Goal: Task Accomplishment & Management: Complete application form

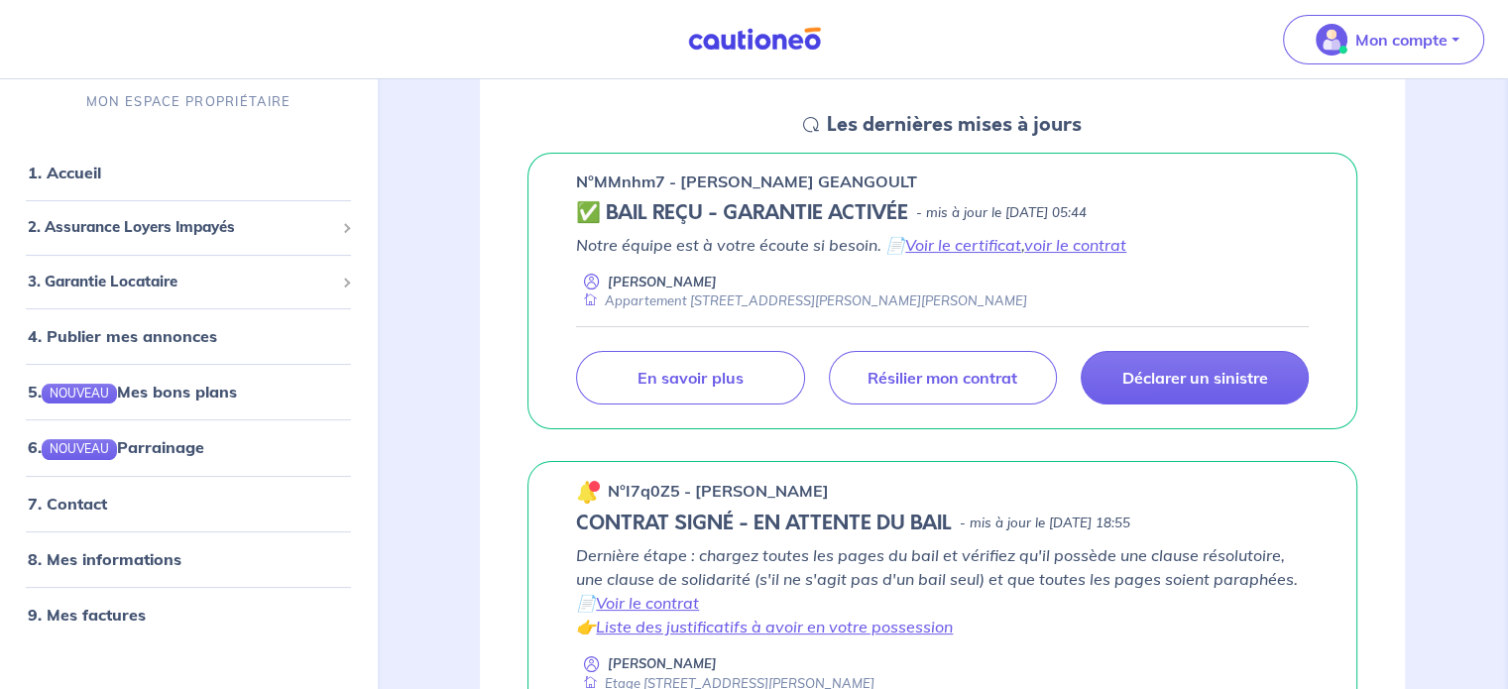
scroll to position [285, 0]
click at [985, 354] on link "Résilier mon contrat" at bounding box center [943, 377] width 228 height 54
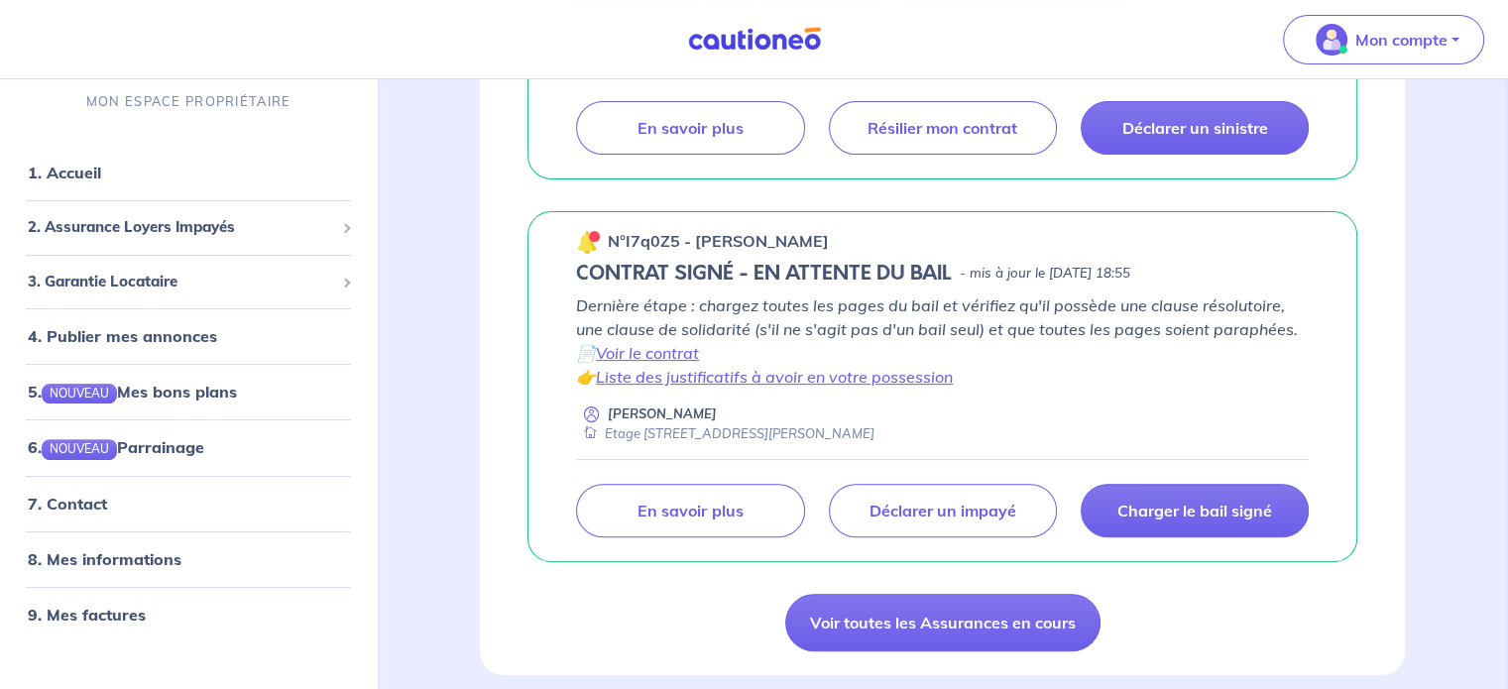
scroll to position [0, 0]
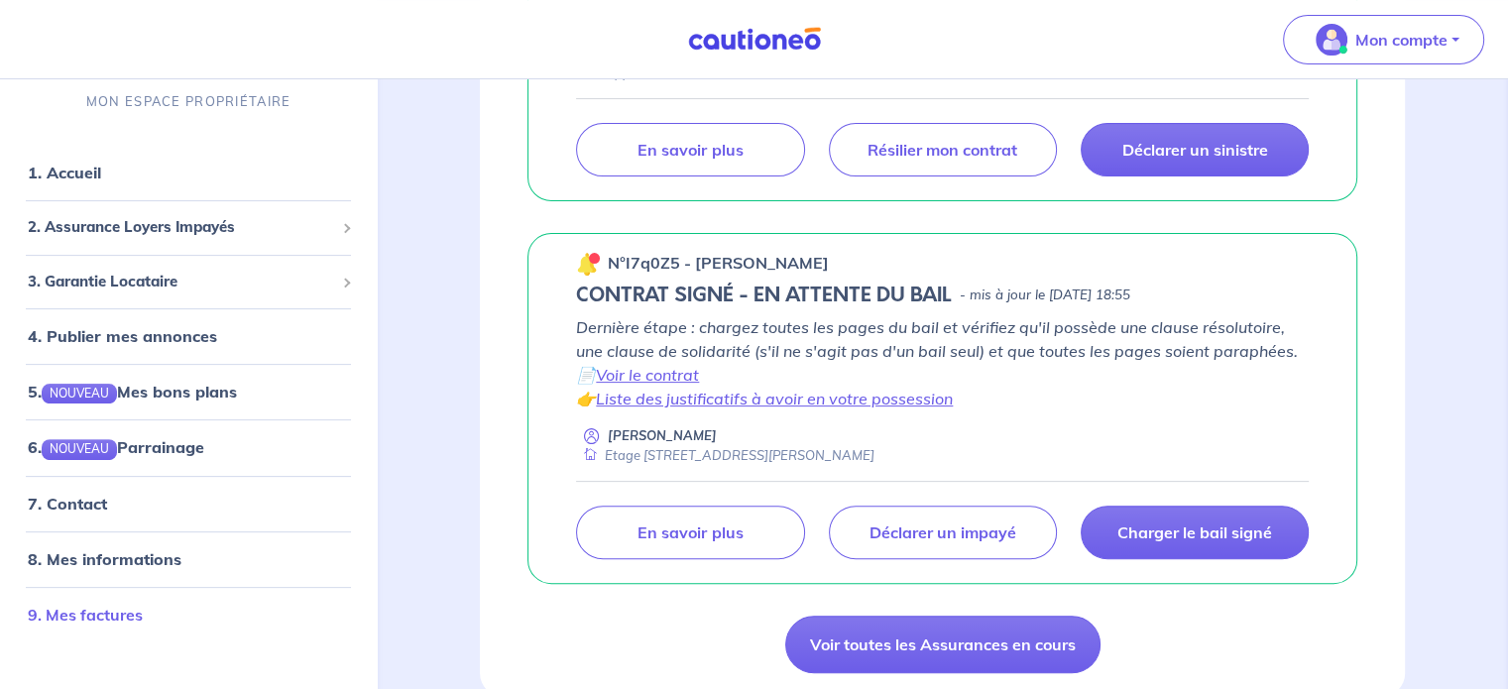
scroll to position [551, 0]
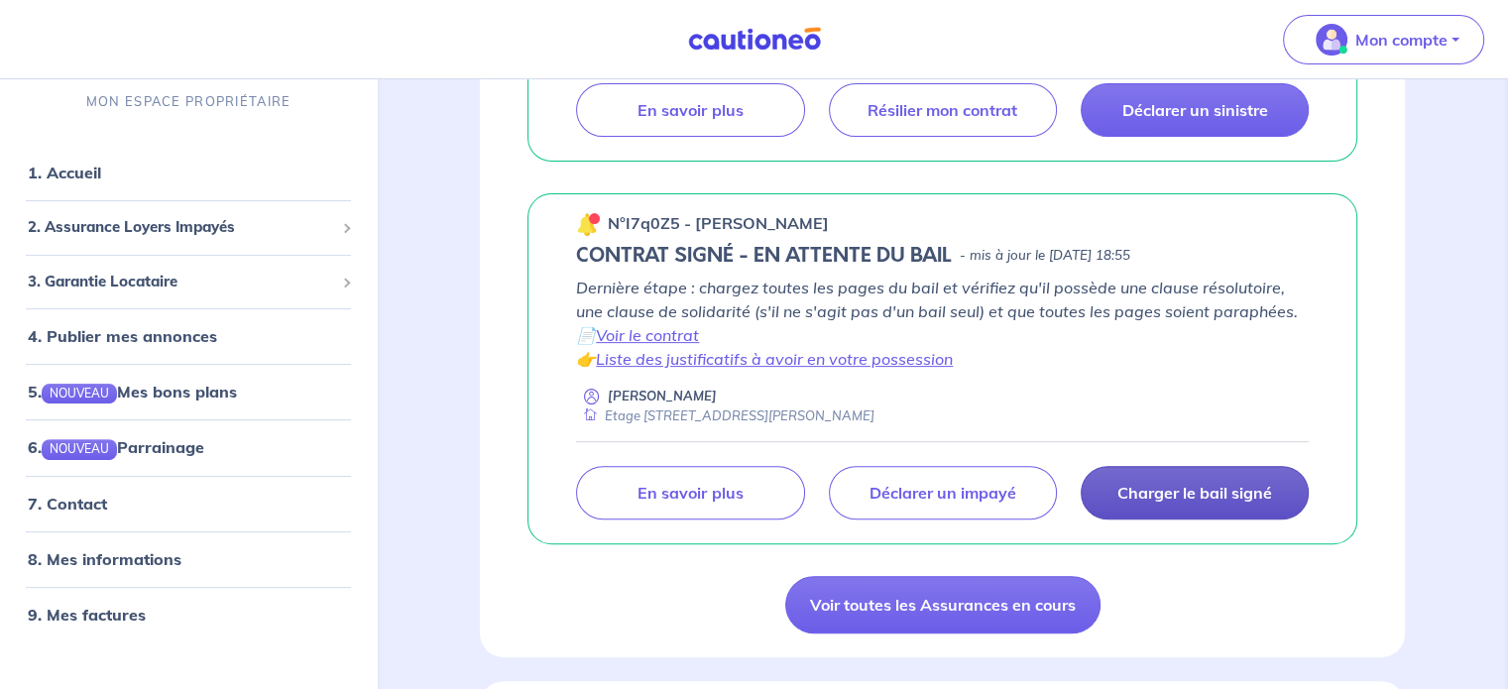
click at [1160, 485] on p "Charger le bail signé" at bounding box center [1194, 493] width 155 height 20
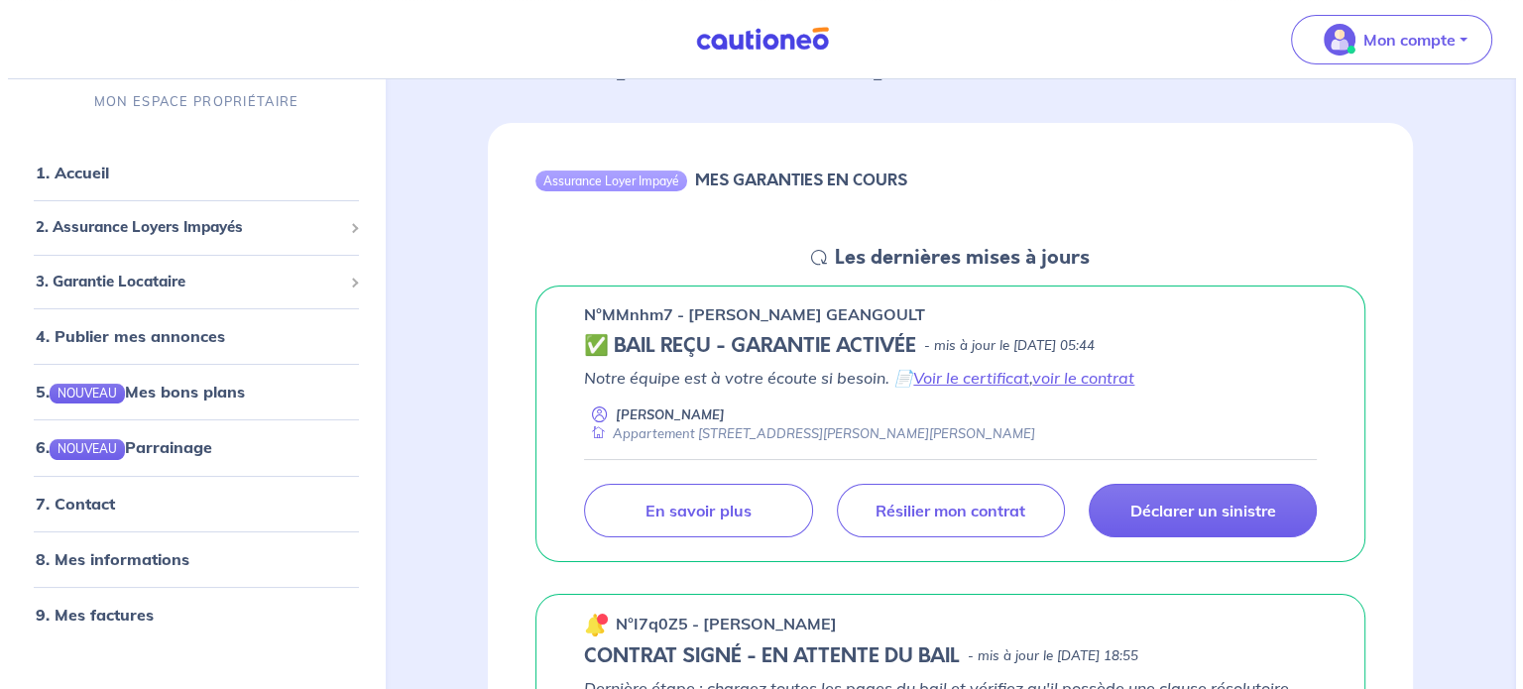
scroll to position [151, 0]
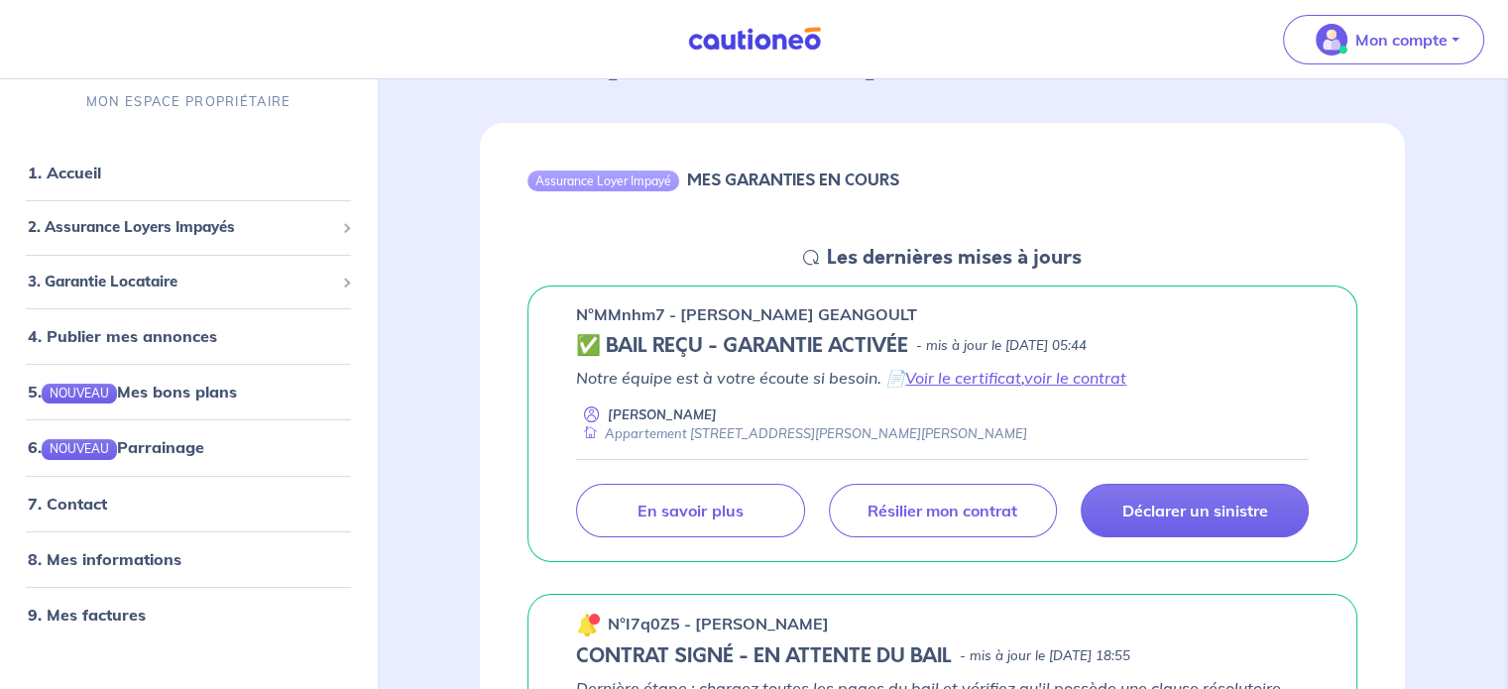
click at [857, 380] on p "Notre équipe est à votre écoute si besoin. 📄 Voir le certificat , voir le contr…" at bounding box center [942, 378] width 733 height 24
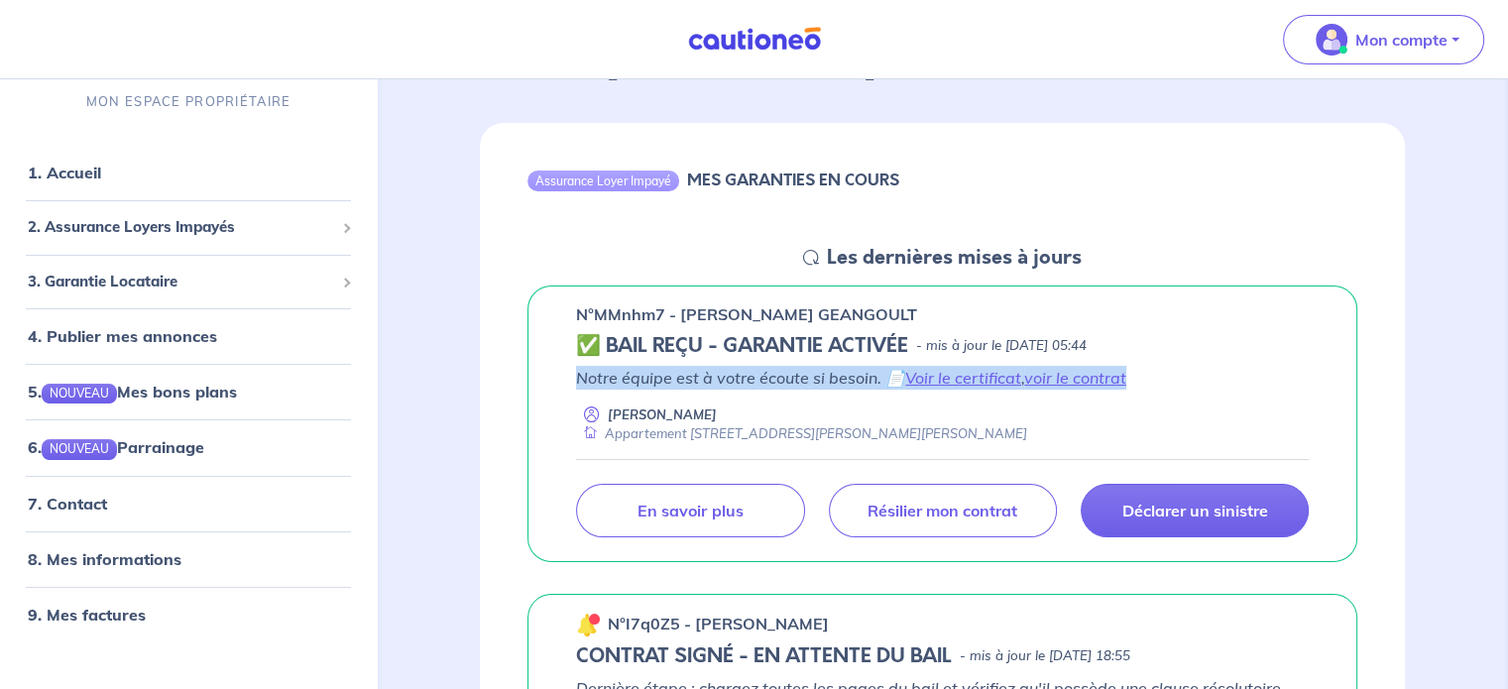
click at [857, 380] on p "Notre équipe est à votre écoute si besoin. 📄 Voir le certificat , voir le contr…" at bounding box center [942, 378] width 733 height 24
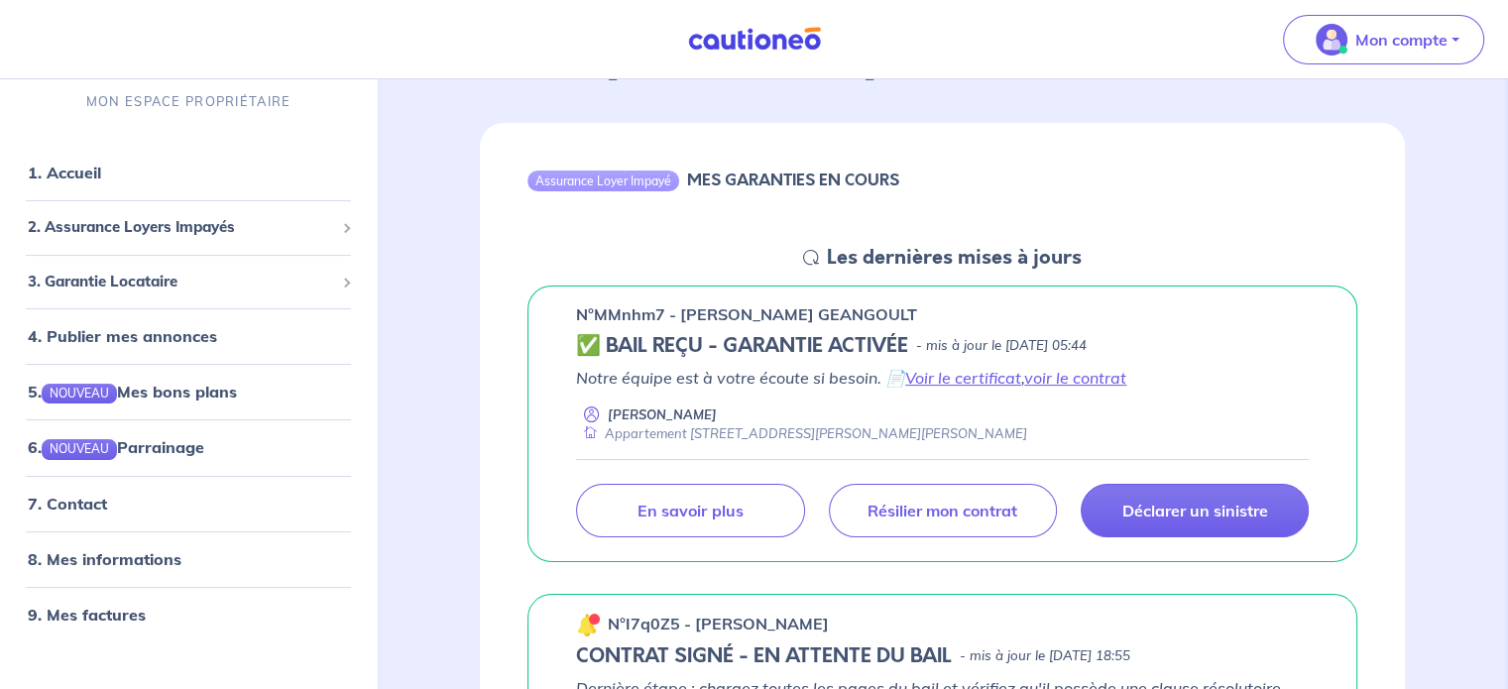
click at [837, 439] on div "Appartement [STREET_ADDRESS][PERSON_NAME][PERSON_NAME]" at bounding box center [801, 433] width 451 height 19
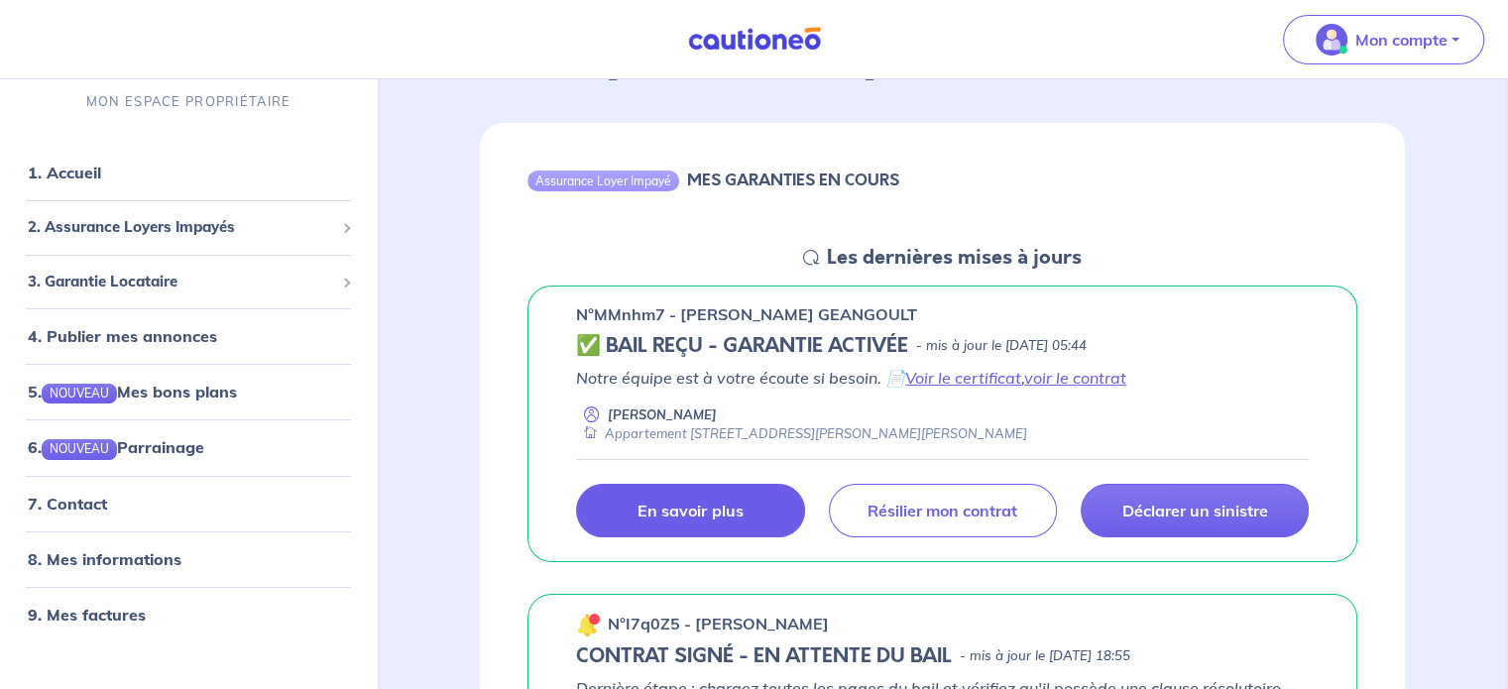
click at [760, 494] on link "En savoir plus" at bounding box center [690, 511] width 228 height 54
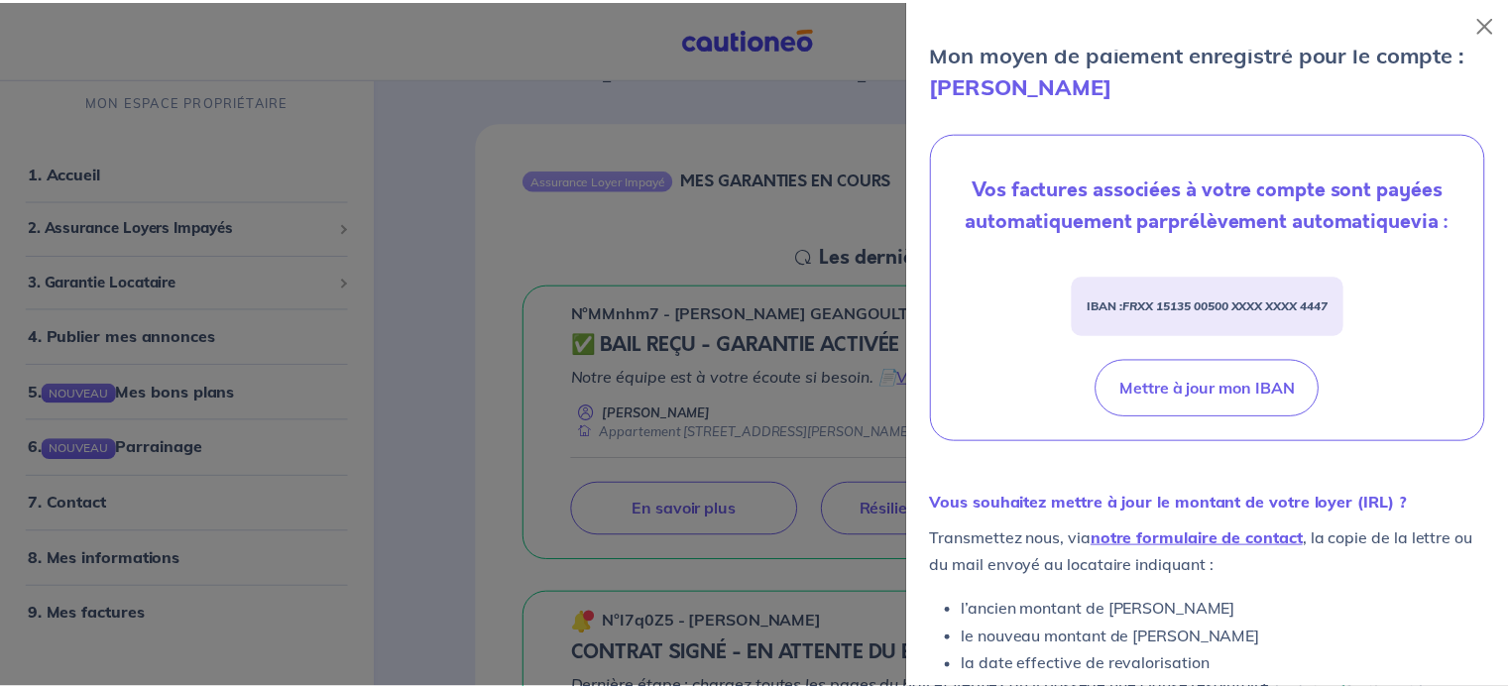
scroll to position [666, 0]
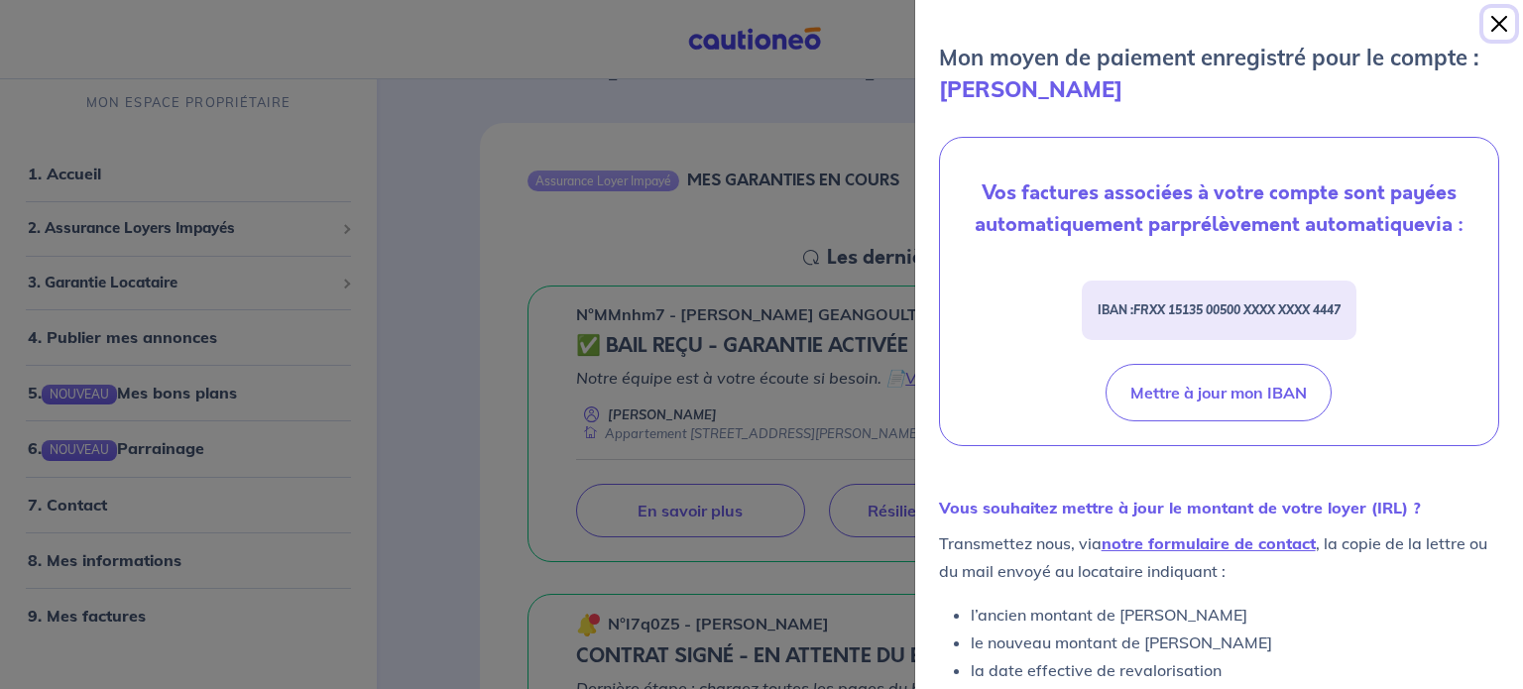
click at [1485, 27] on button "Close" at bounding box center [1499, 24] width 32 height 32
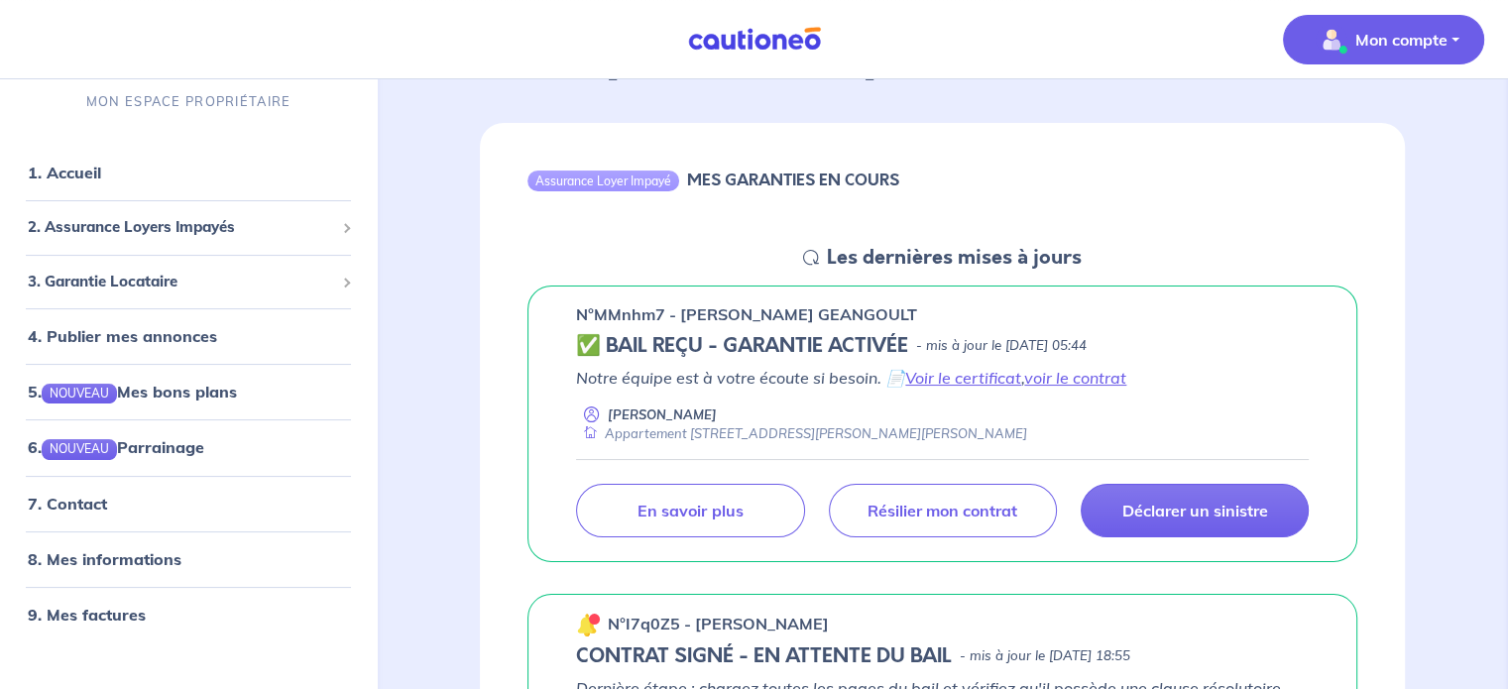
click at [1455, 62] on button "Mon compte" at bounding box center [1383, 40] width 201 height 50
click at [1388, 127] on link "Mes informations" at bounding box center [1364, 123] width 160 height 32
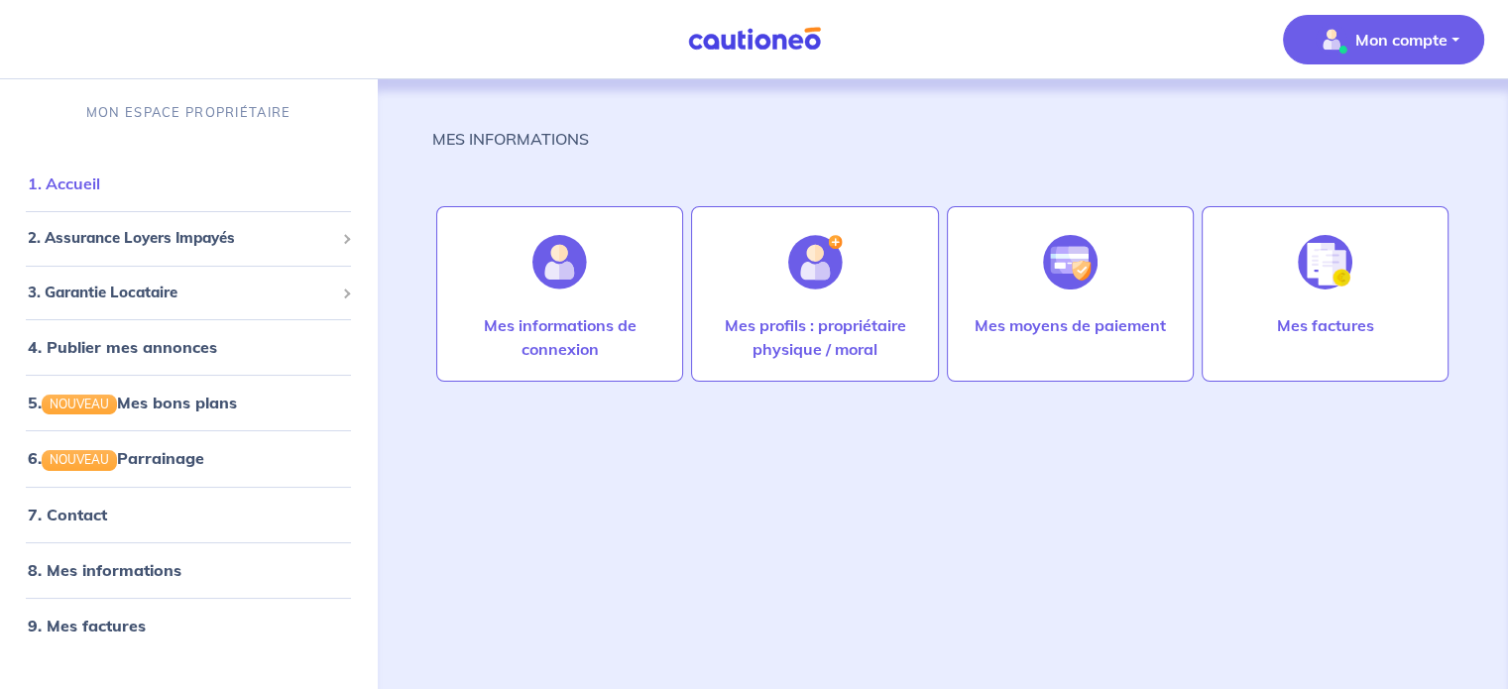
click at [62, 176] on link "1. Accueil" at bounding box center [64, 183] width 72 height 20
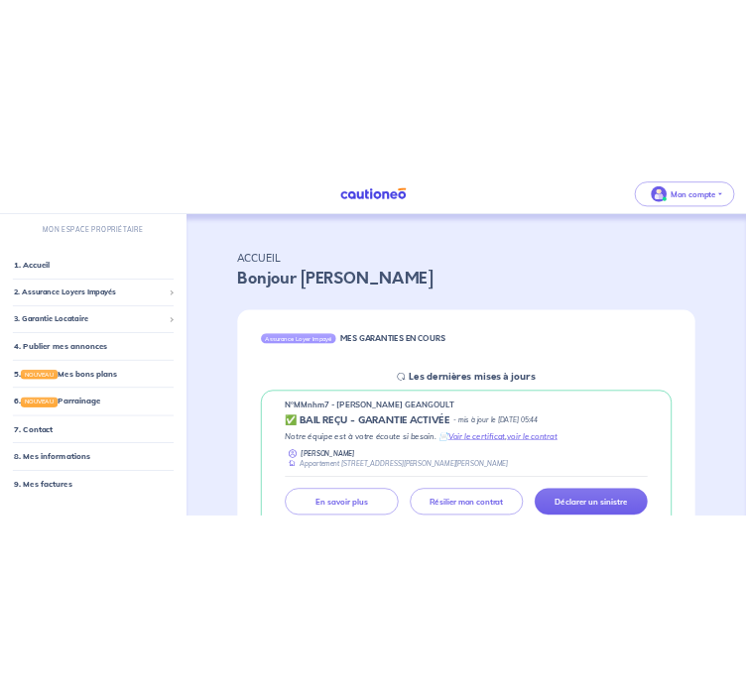
scroll to position [94, 0]
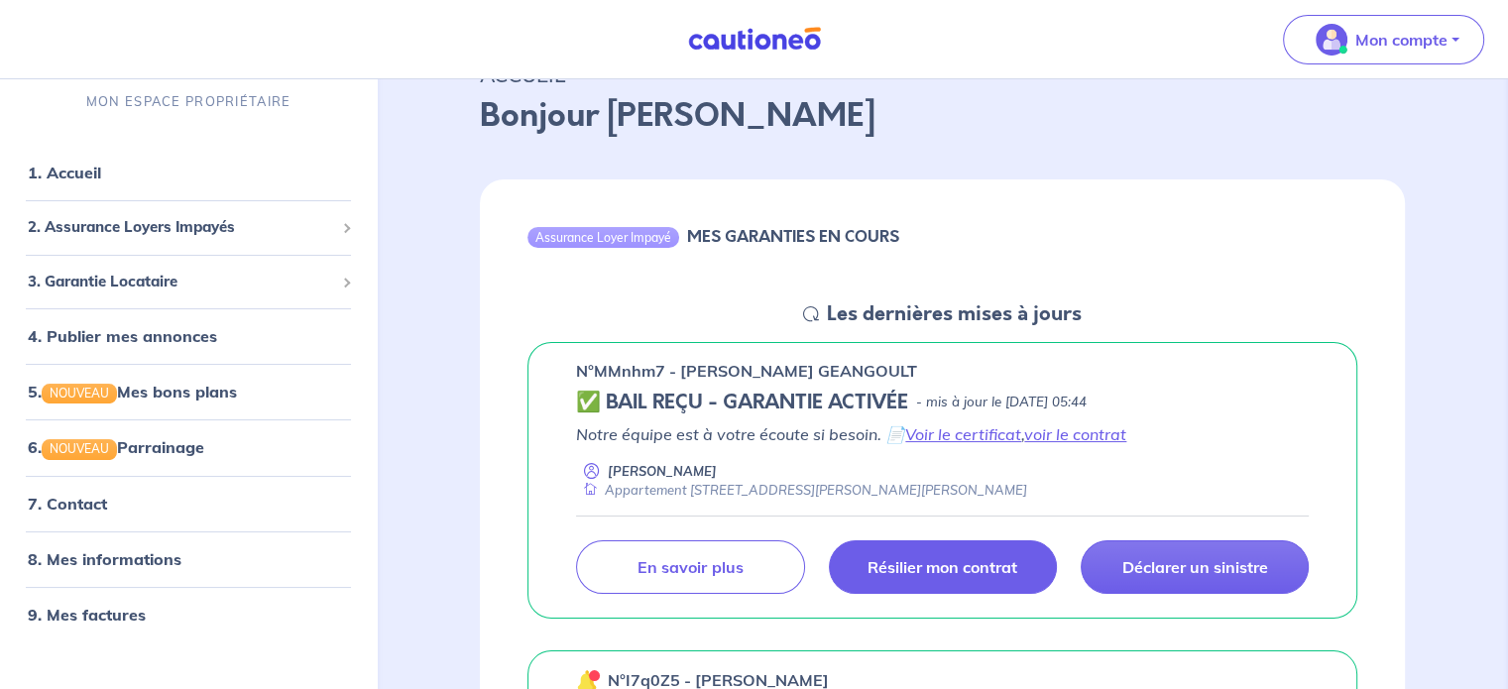
click at [945, 578] on link "Résilier mon contrat" at bounding box center [943, 567] width 228 height 54
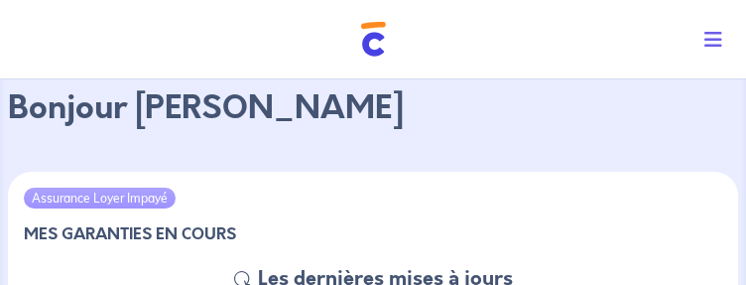
click at [495, 185] on div "Assurance Loyer Impayé MES GARANTIES EN COURS" at bounding box center [373, 219] width 730 height 95
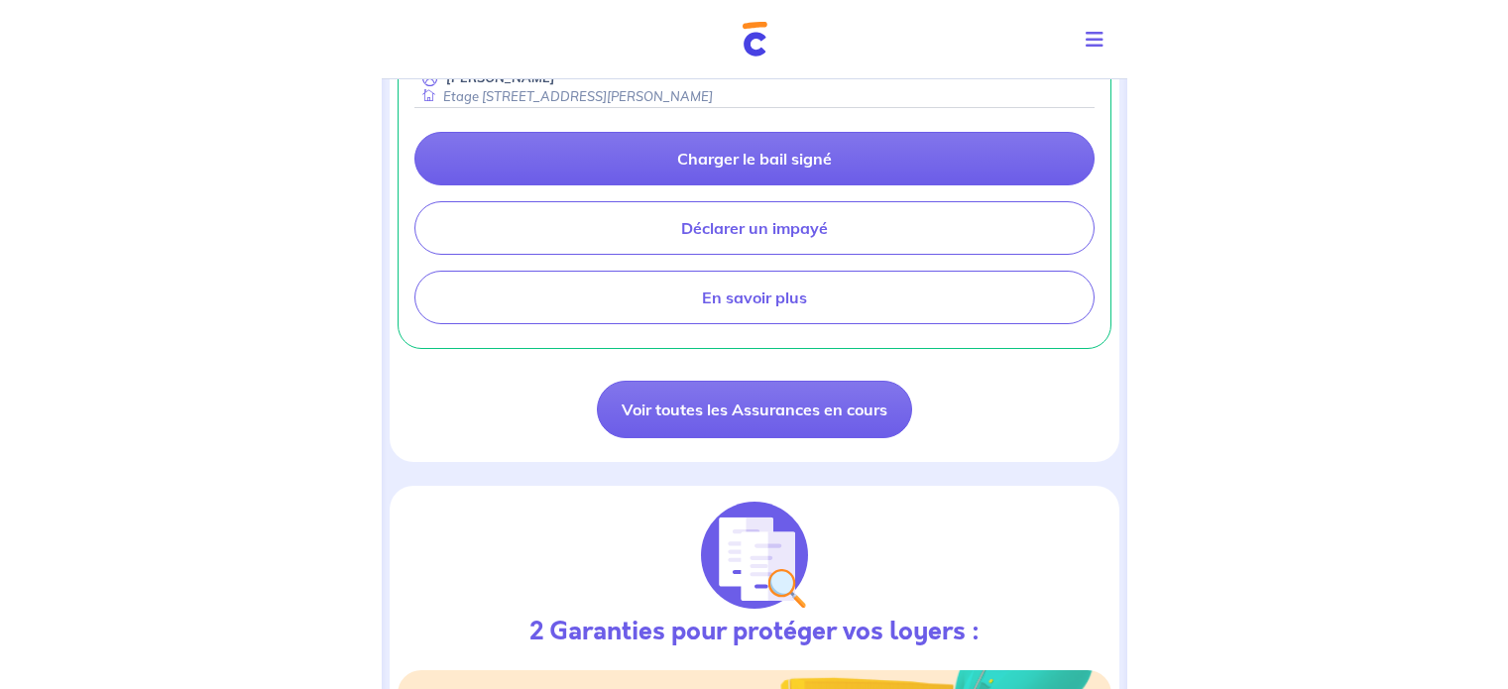
scroll to position [979, 0]
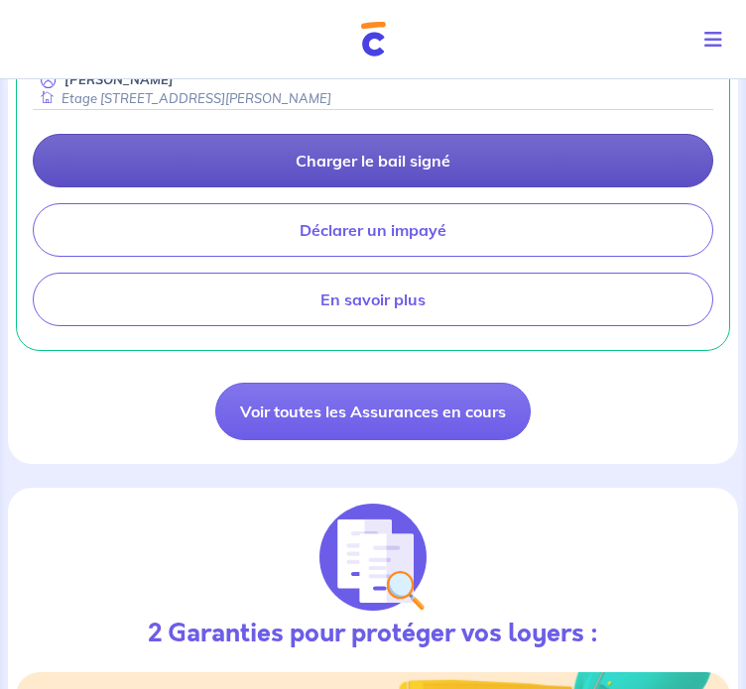
click at [411, 172] on link "Charger le bail signé" at bounding box center [373, 161] width 680 height 54
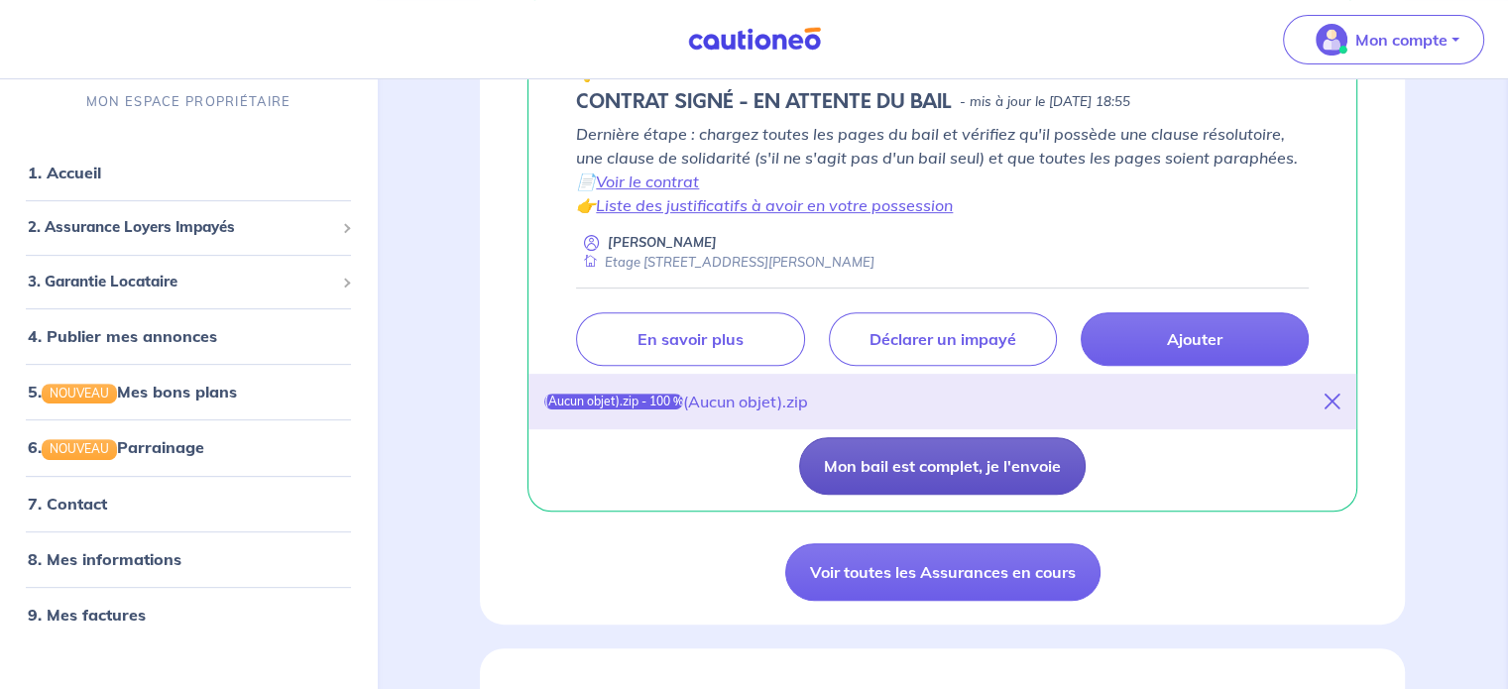
scroll to position [706, 0]
click at [876, 460] on button "Mon bail est complet, je l'envoie" at bounding box center [942, 465] width 287 height 58
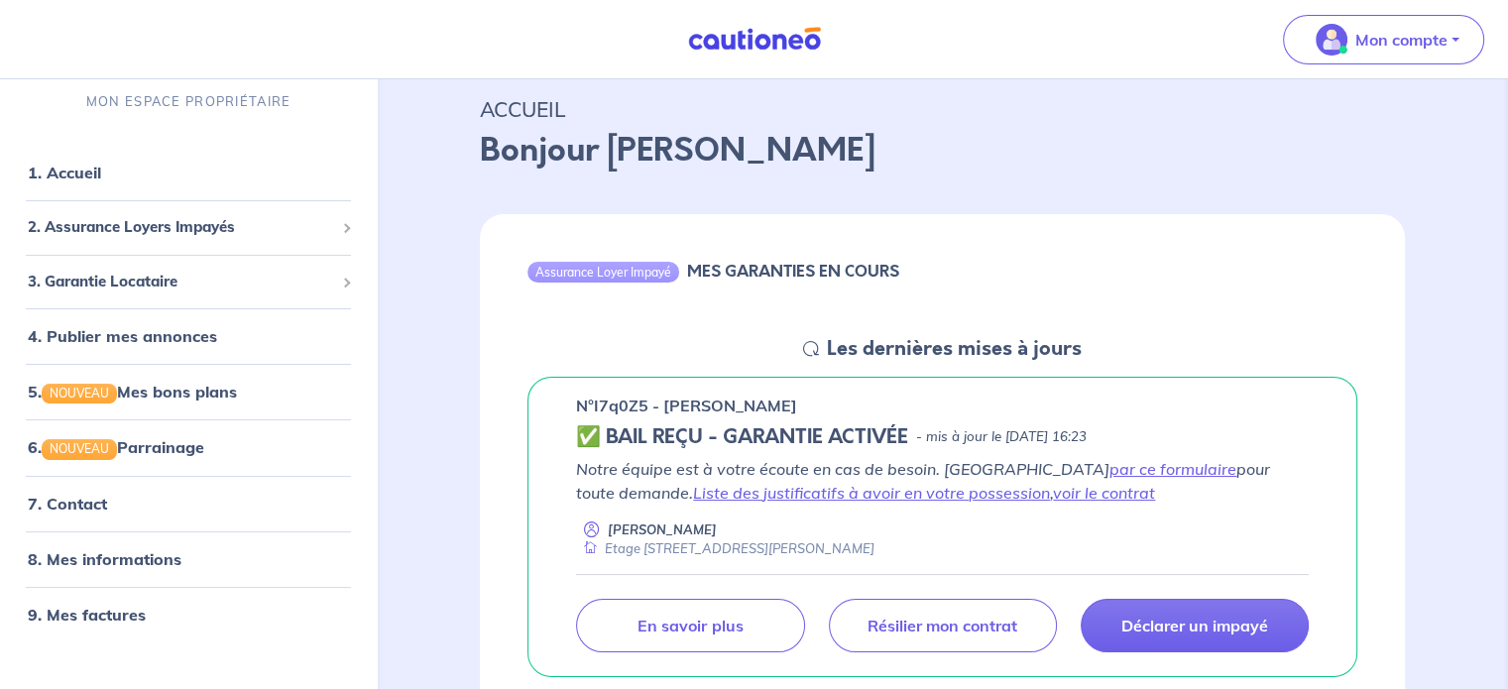
scroll to position [58, 0]
